Goal: Find specific page/section: Find specific page/section

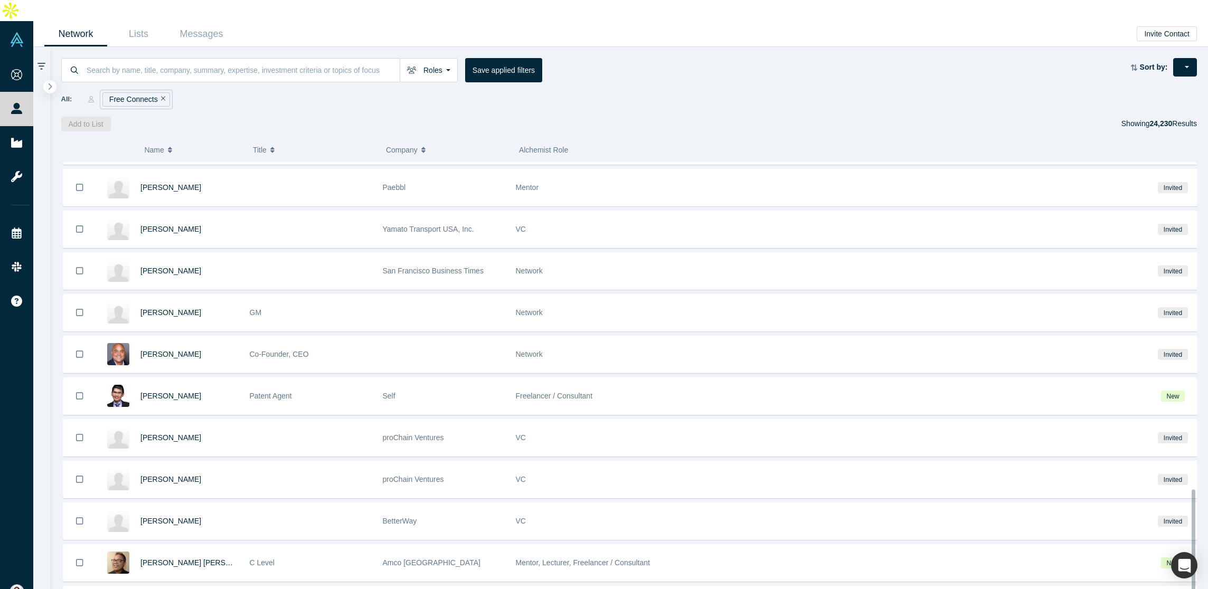
scroll to position [1220, 0]
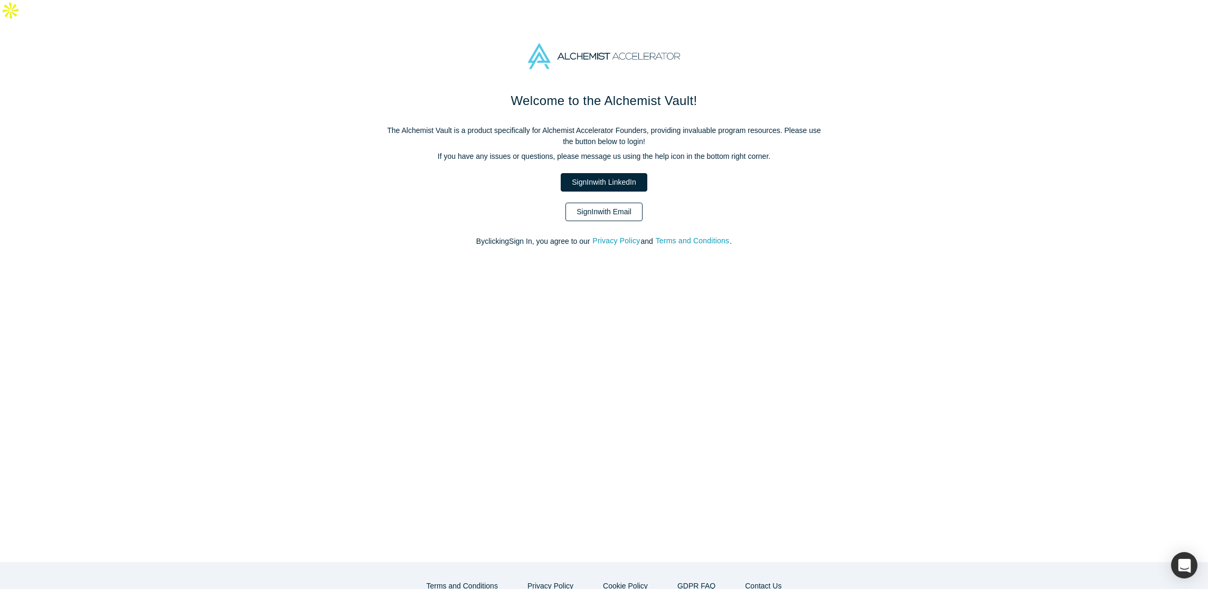
click at [591, 203] on link "Sign In with Email" at bounding box center [603, 212] width 77 height 18
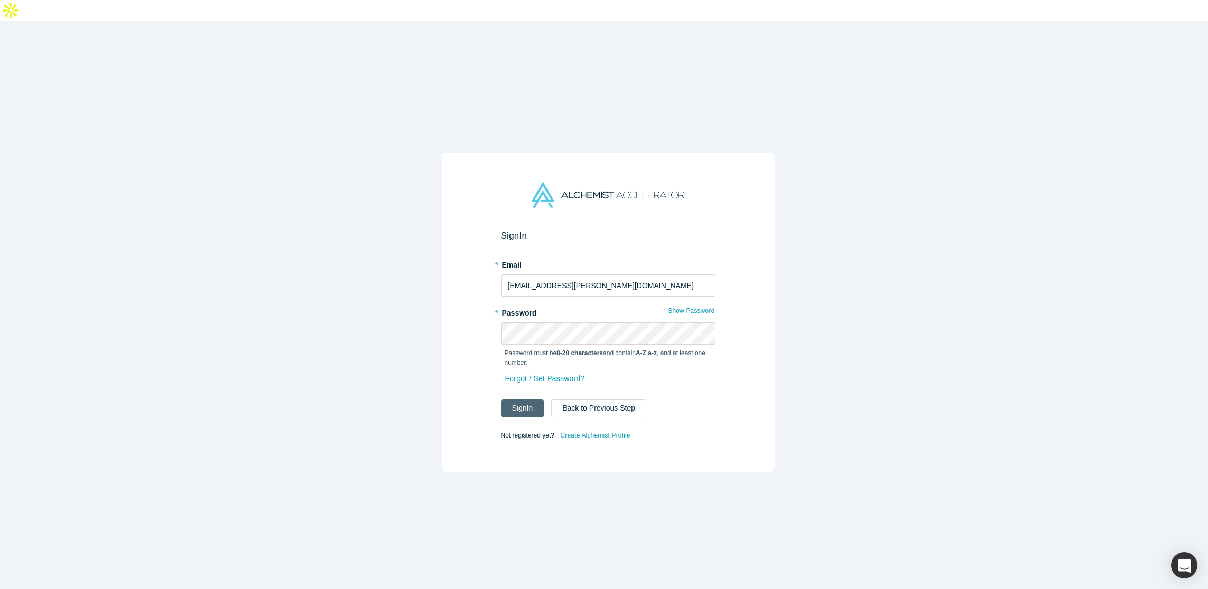
click at [521, 399] on button "Sign In" at bounding box center [522, 408] width 43 height 18
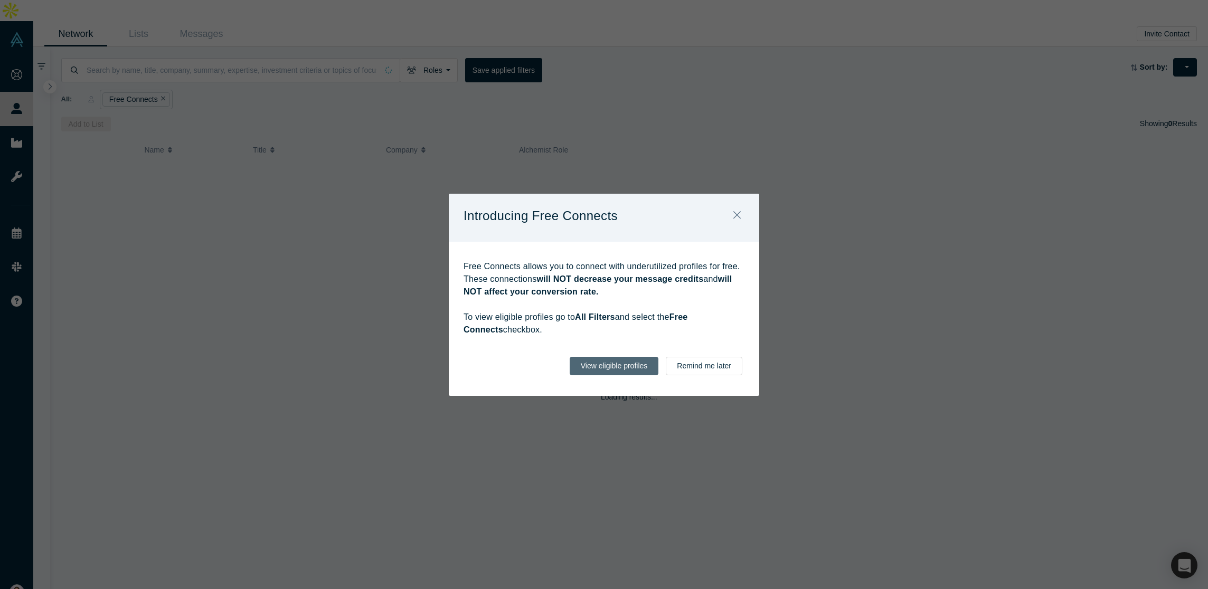
click at [638, 365] on button "View eligible profiles" at bounding box center [614, 366] width 89 height 18
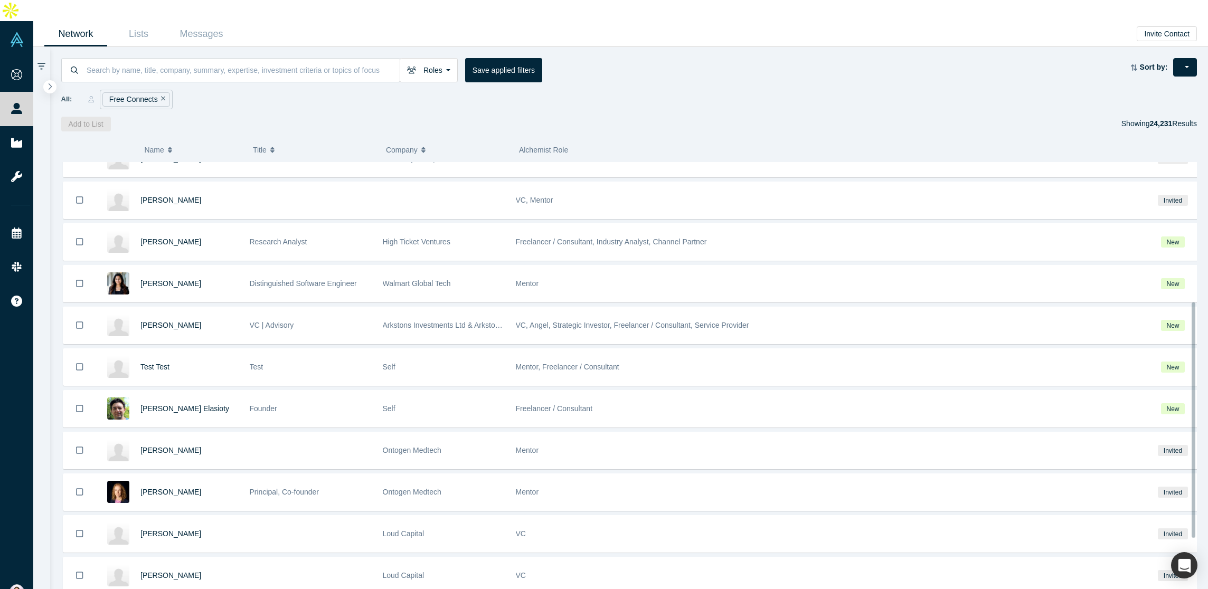
scroll to position [303, 0]
